Goal: Task Accomplishment & Management: Manage account settings

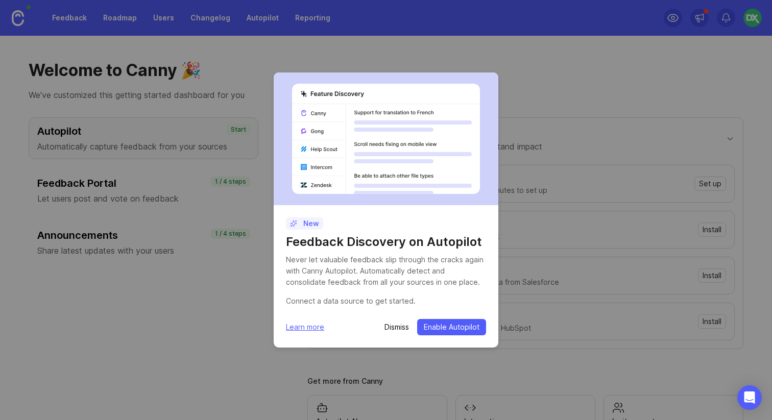
click at [393, 323] on p "Dismiss" at bounding box center [396, 327] width 25 height 10
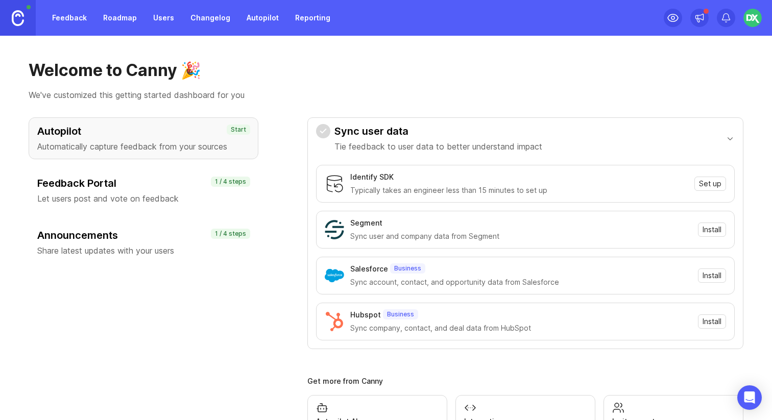
click at [213, 16] on link "Changelog" at bounding box center [210, 18] width 52 height 18
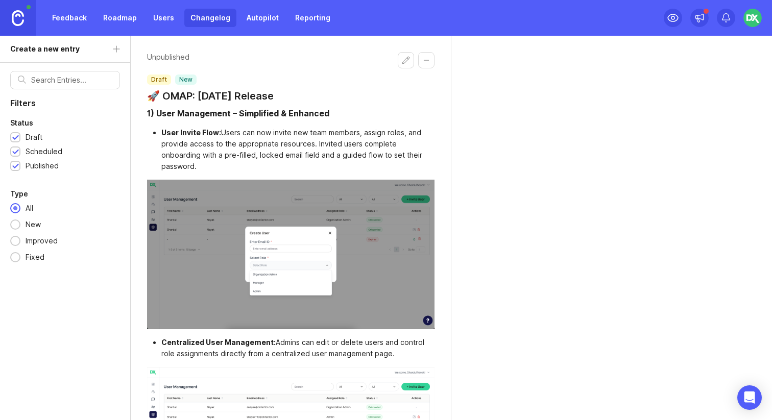
click at [403, 58] on button "Edit changelog entry" at bounding box center [406, 60] width 16 height 16
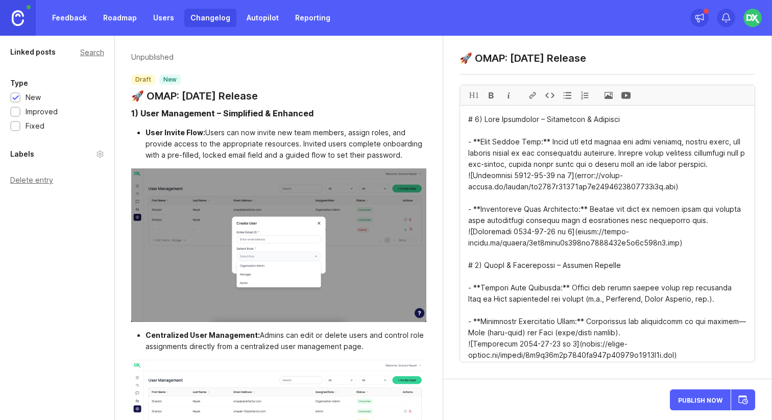
click at [702, 404] on button "Publish Now" at bounding box center [700, 400] width 61 height 21
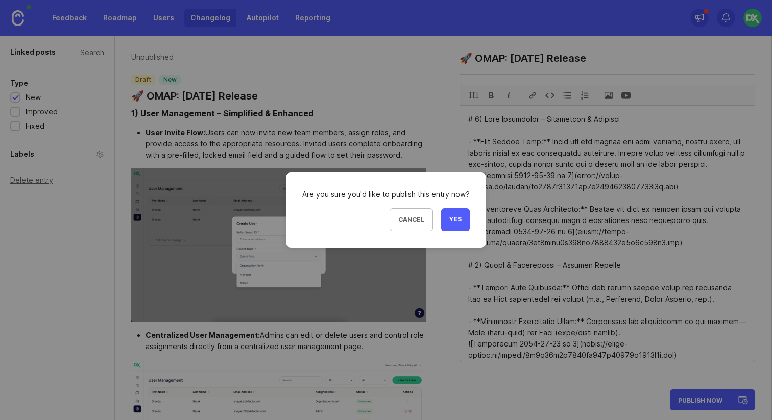
click at [449, 221] on span "Yes" at bounding box center [455, 219] width 12 height 9
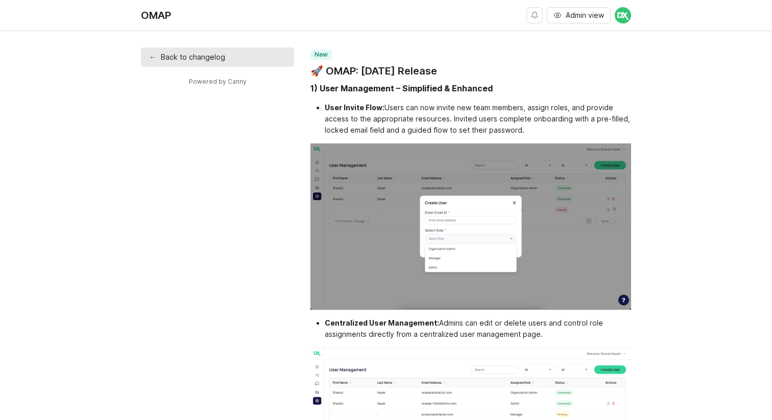
click at [210, 61] on link "← Back to changelog" at bounding box center [217, 56] width 153 height 19
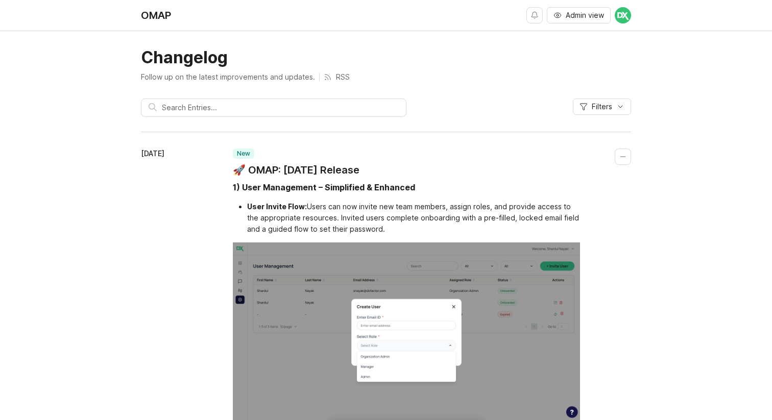
click at [597, 16] on span "Admin view" at bounding box center [585, 15] width 38 height 10
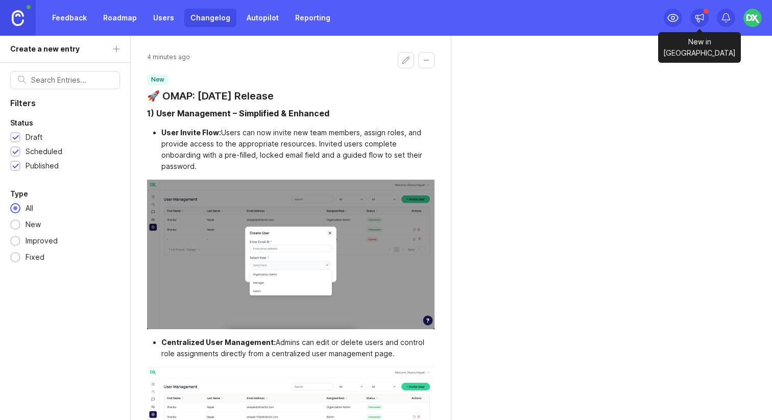
click at [699, 14] on icon at bounding box center [699, 18] width 10 height 10
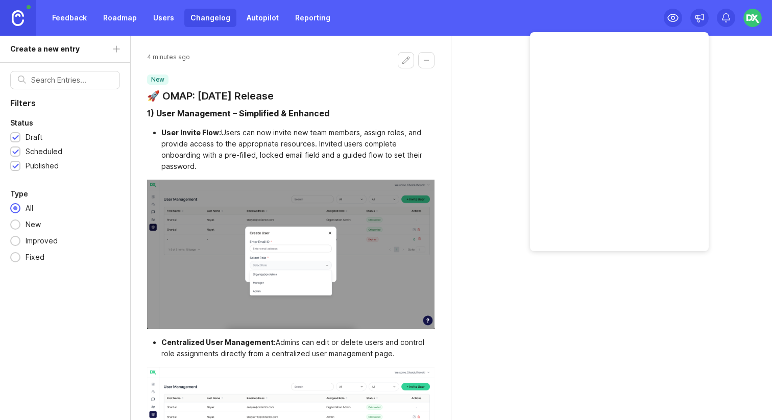
click at [724, 77] on div "4 minutes ago new 🚀 OMAP: [DATE] Release 1) User Management – Simplified & Enha…" at bounding box center [451, 228] width 641 height 384
click at [750, 25] on img at bounding box center [752, 18] width 18 height 18
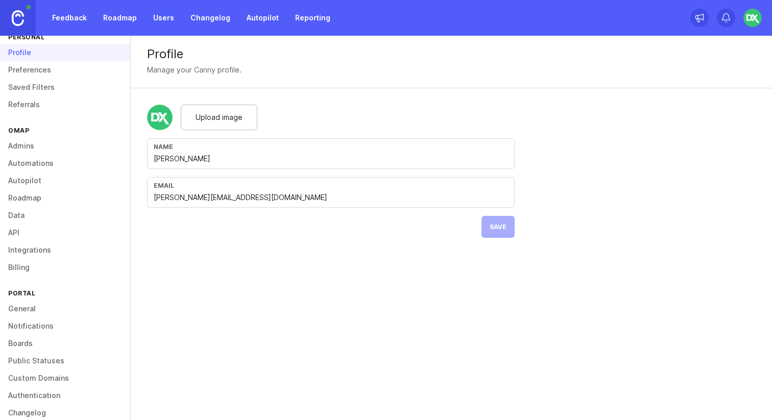
scroll to position [19, 0]
click at [10, 261] on link "Billing" at bounding box center [65, 266] width 130 height 17
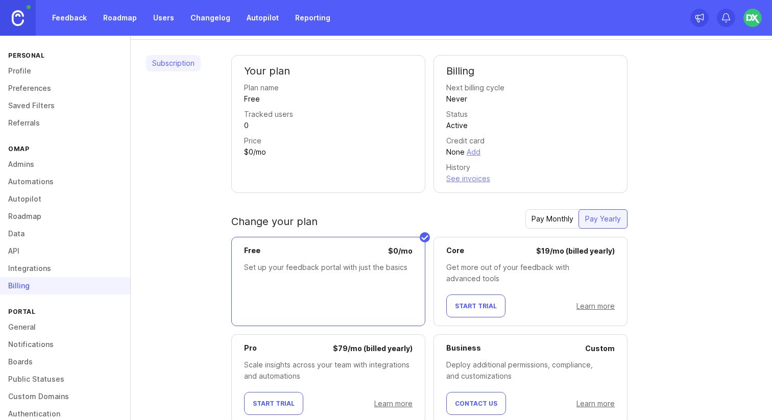
scroll to position [83, 0]
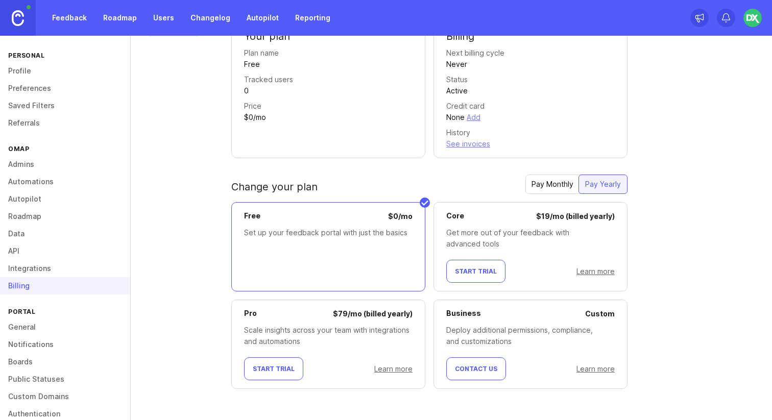
click at [59, 330] on link "General" at bounding box center [65, 327] width 130 height 17
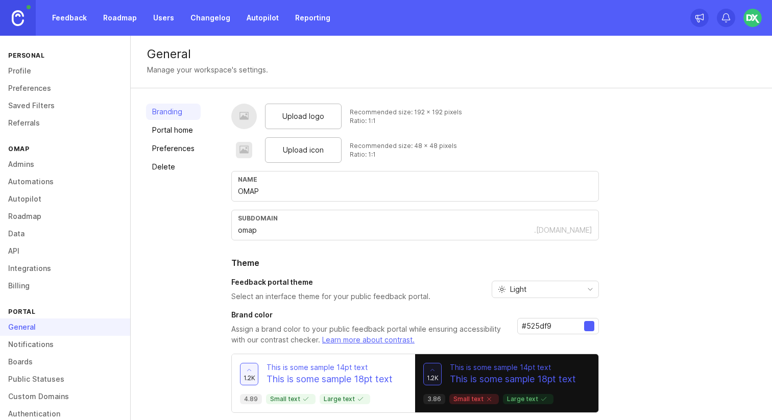
click at [59, 338] on link "Notifications" at bounding box center [65, 344] width 130 height 17
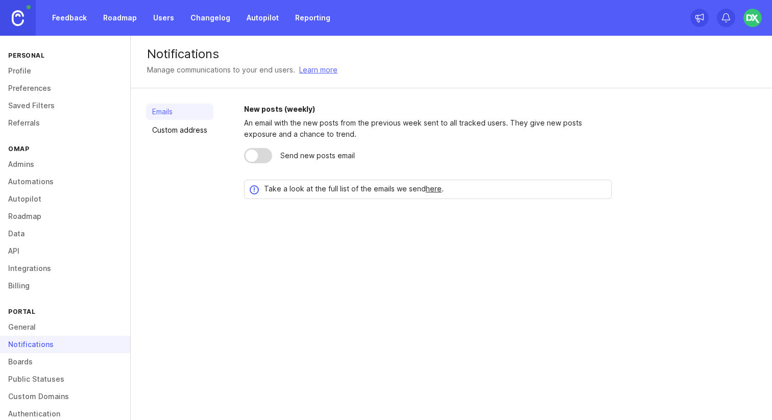
click at [59, 363] on link "Boards" at bounding box center [65, 361] width 130 height 17
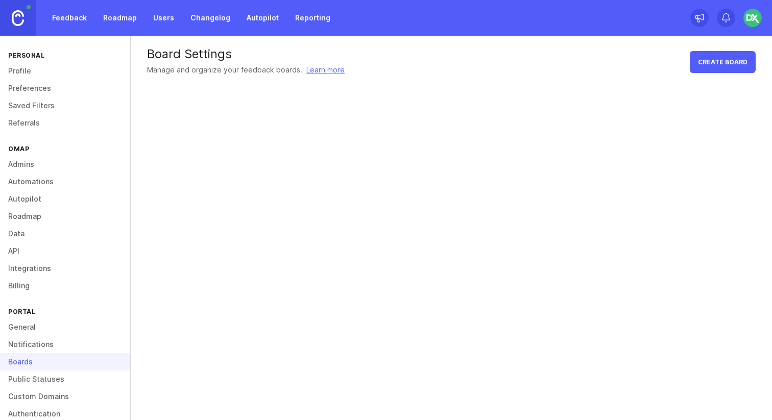
scroll to position [33, 0]
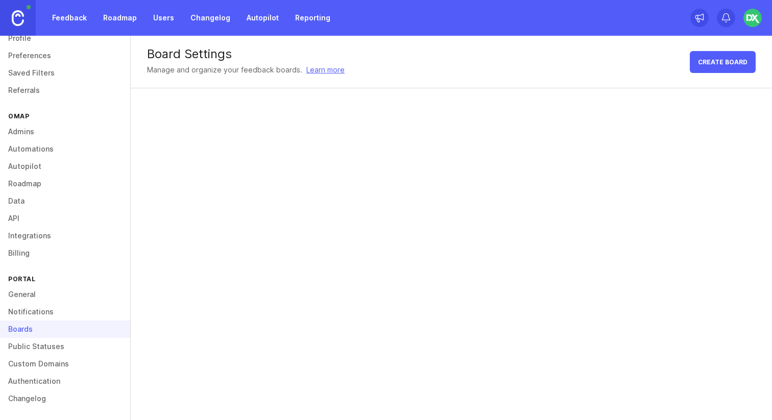
click at [47, 347] on link "Public Statuses" at bounding box center [65, 346] width 130 height 17
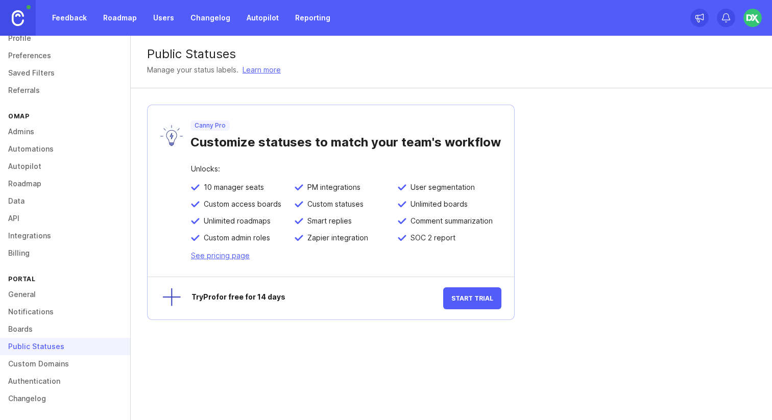
click at [51, 362] on link "Custom Domains" at bounding box center [65, 363] width 130 height 17
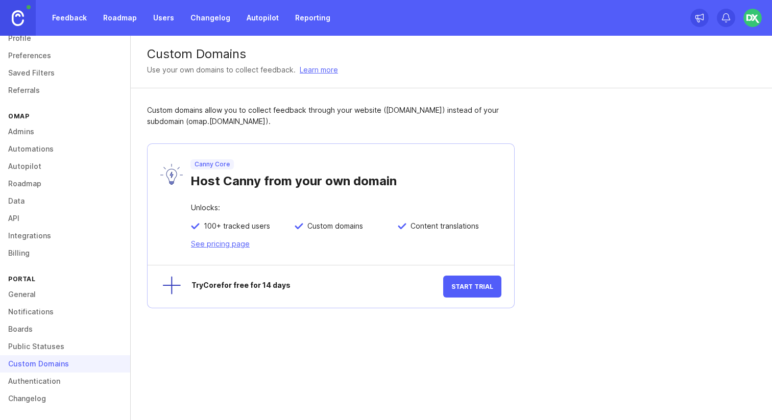
click at [54, 377] on link "Authentication" at bounding box center [65, 381] width 130 height 17
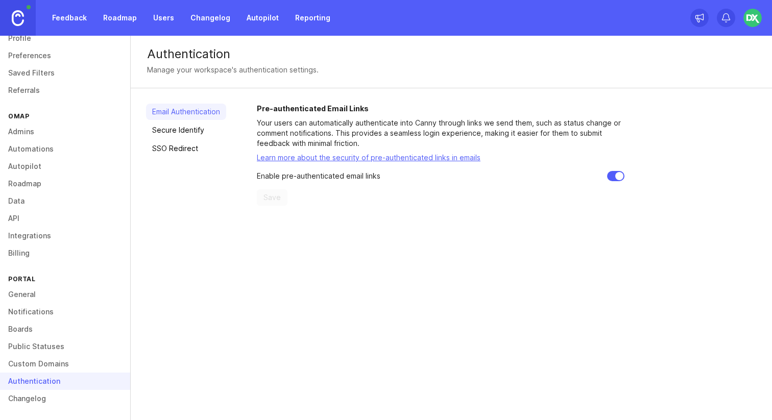
click at [51, 401] on link "Changelog" at bounding box center [65, 398] width 130 height 17
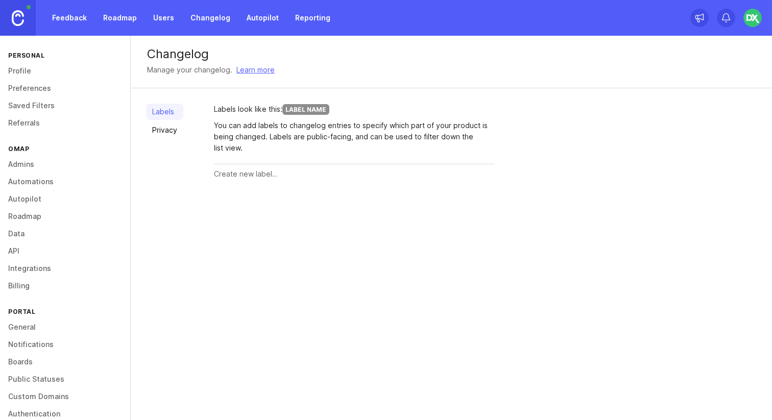
click at [50, 71] on link "Profile" at bounding box center [65, 70] width 130 height 17
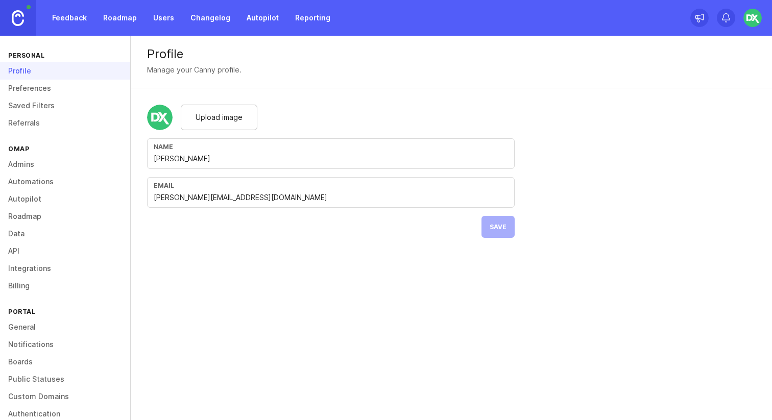
click at [50, 89] on link "Preferences" at bounding box center [65, 88] width 130 height 17
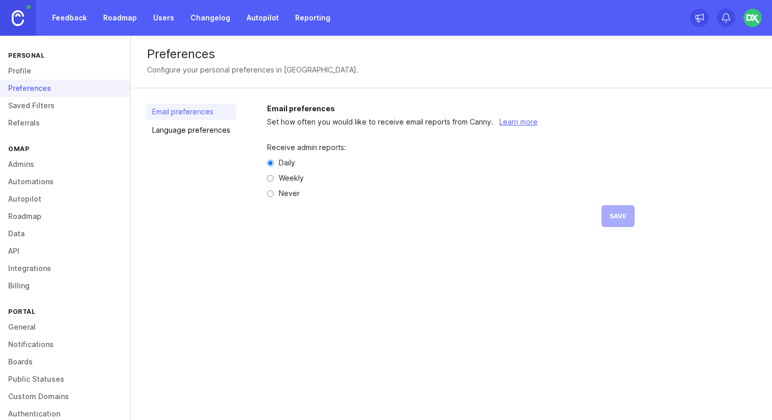
click at [51, 102] on link "Saved Filters" at bounding box center [65, 105] width 130 height 17
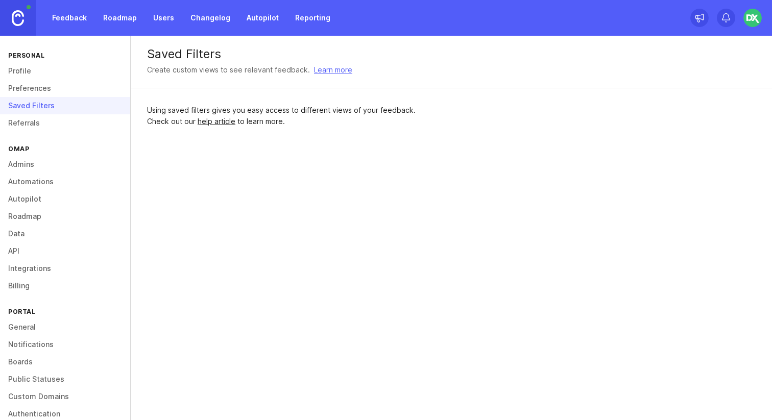
click at [50, 132] on div "Personal Profile Preferences Saved Filters Referrals OMAP Admins Automations Au…" at bounding box center [65, 228] width 131 height 384
click at [35, 123] on link "Referrals" at bounding box center [65, 122] width 130 height 17
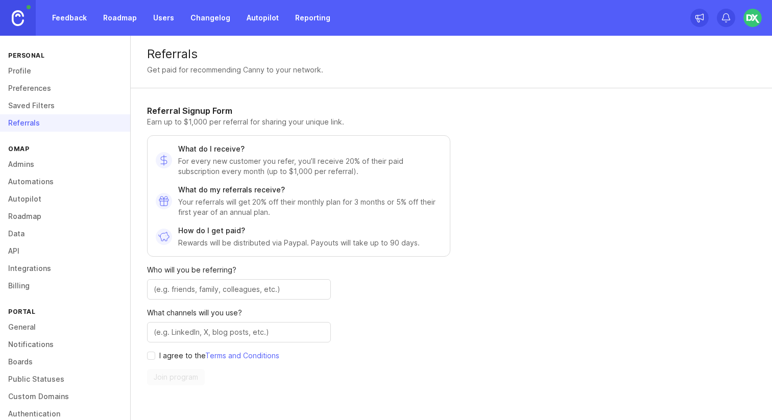
click at [34, 167] on link "Admins" at bounding box center [65, 164] width 130 height 17
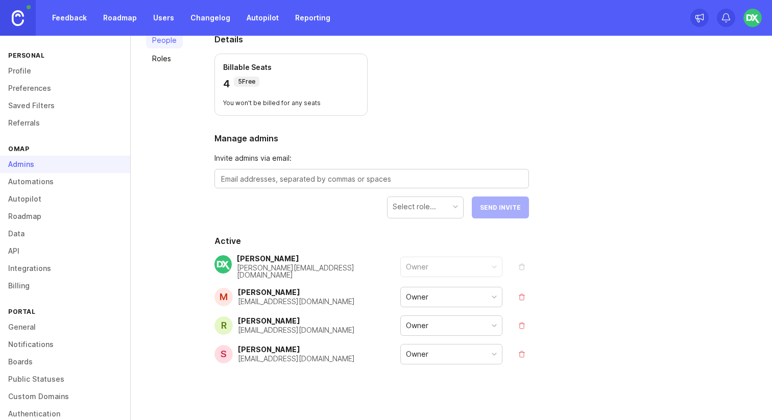
scroll to position [78, 0]
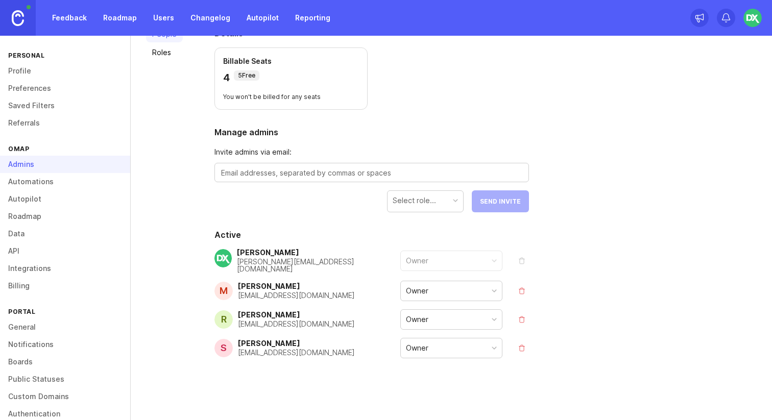
click at [71, 184] on link "Automations" at bounding box center [65, 181] width 130 height 17
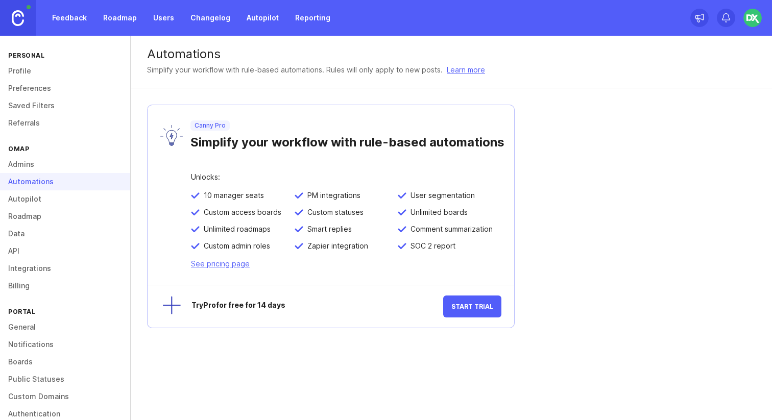
click at [57, 203] on link "Autopilot" at bounding box center [65, 198] width 130 height 17
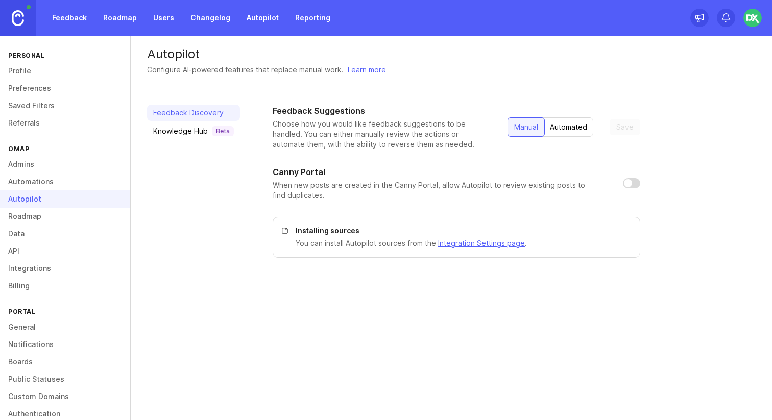
click at [57, 219] on link "Roadmap" at bounding box center [65, 216] width 130 height 17
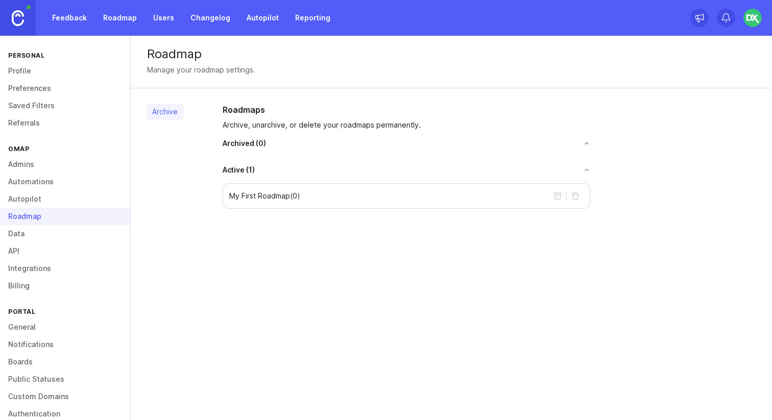
click at [43, 233] on link "Data" at bounding box center [65, 233] width 130 height 17
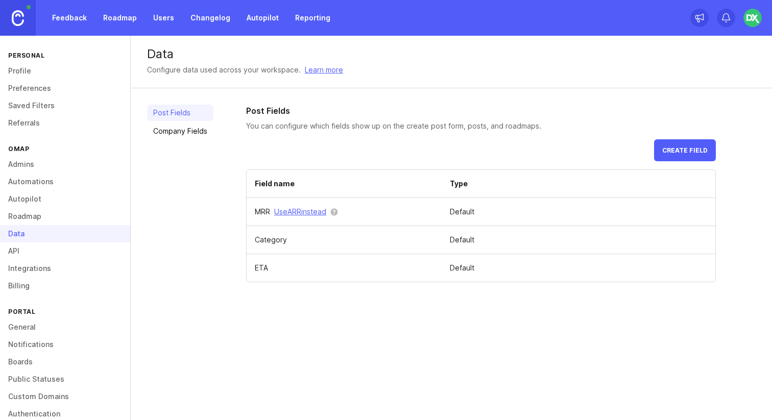
click at [39, 249] on link "API" at bounding box center [65, 251] width 130 height 17
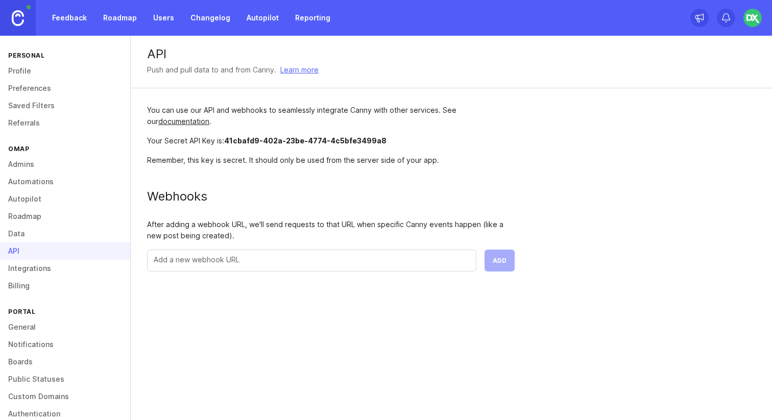
click at [45, 266] on link "Integrations" at bounding box center [65, 268] width 130 height 17
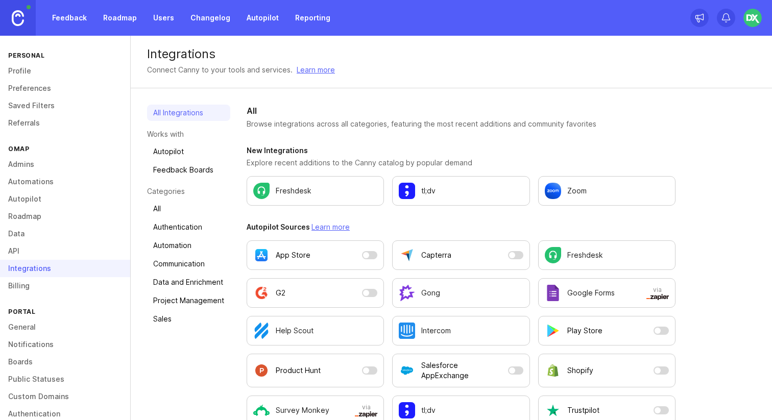
click at [35, 284] on link "Billing" at bounding box center [65, 285] width 130 height 17
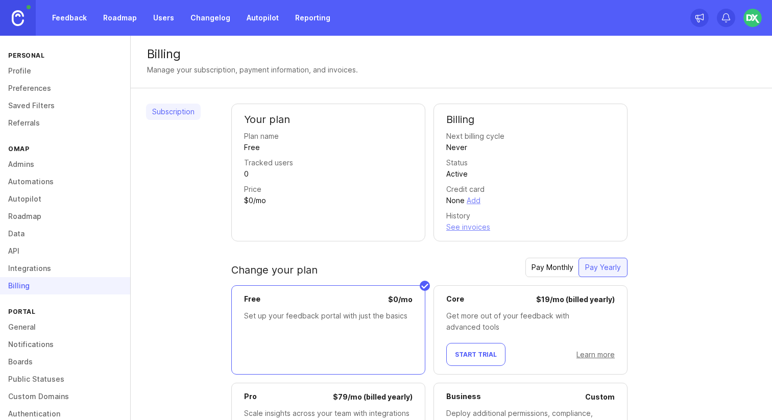
click at [48, 164] on link "Admins" at bounding box center [65, 164] width 130 height 17
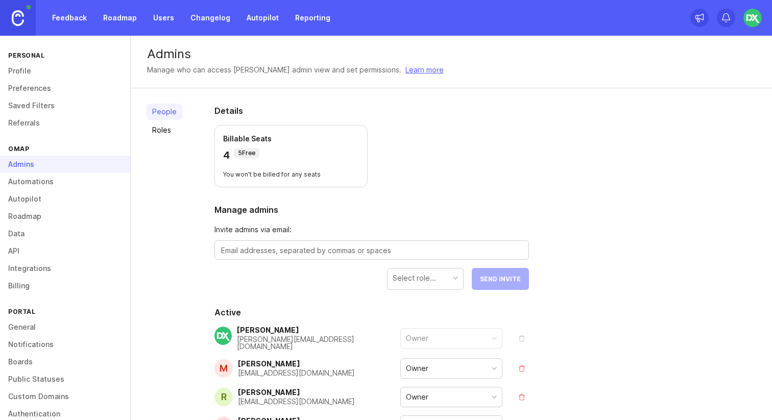
click at [43, 179] on link "Automations" at bounding box center [65, 181] width 130 height 17
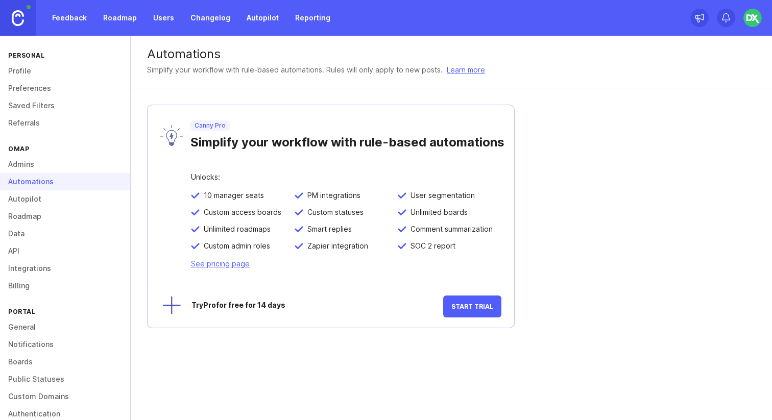
click at [44, 199] on link "Autopilot" at bounding box center [65, 198] width 130 height 17
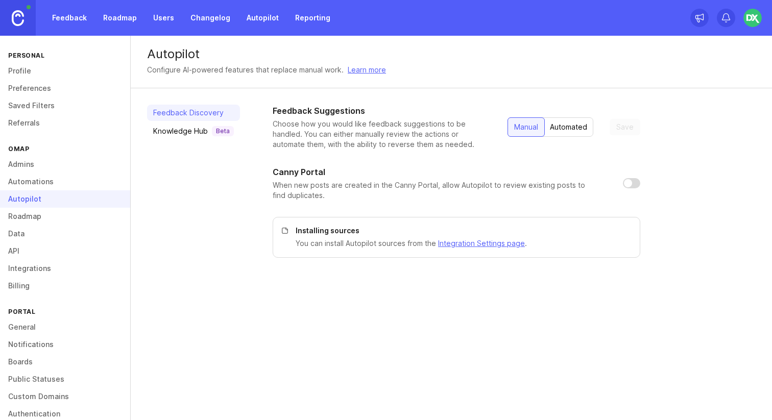
click at [44, 216] on link "Roadmap" at bounding box center [65, 216] width 130 height 17
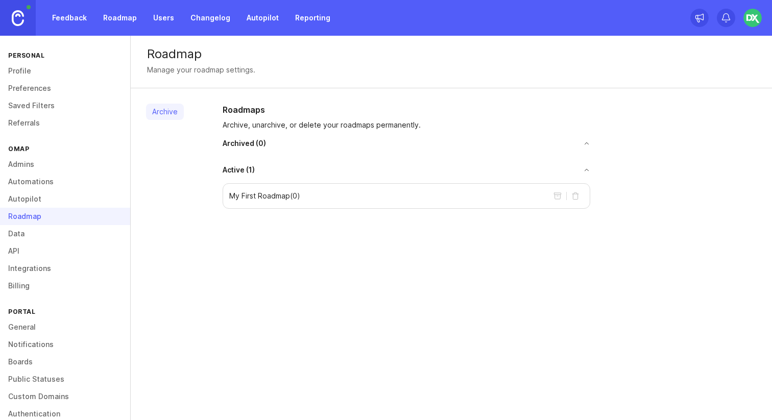
click at [45, 230] on link "Data" at bounding box center [65, 233] width 130 height 17
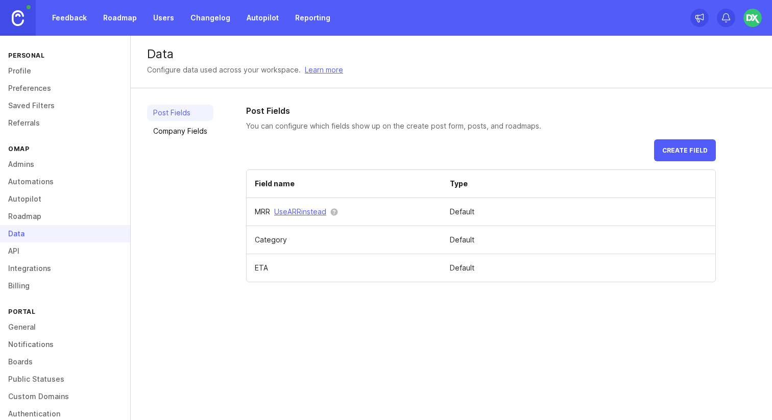
click at [50, 250] on link "API" at bounding box center [65, 251] width 130 height 17
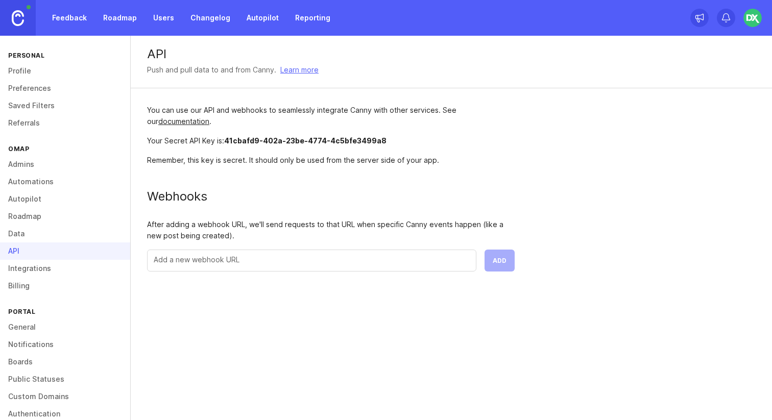
click at [53, 266] on link "Integrations" at bounding box center [65, 268] width 130 height 17
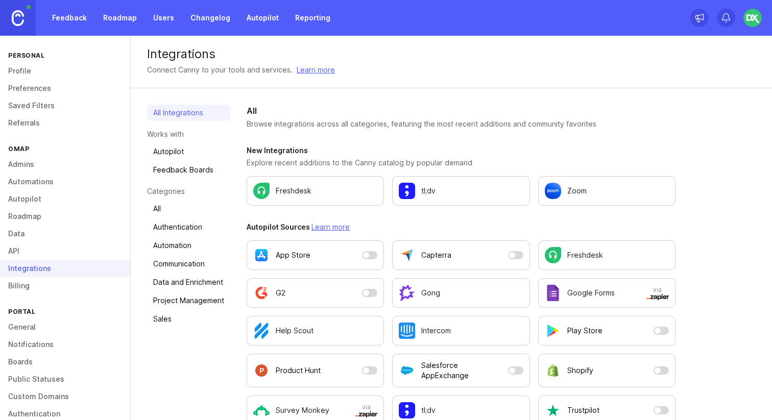
click at [55, 280] on link "Billing" at bounding box center [65, 285] width 130 height 17
